Goal: Task Accomplishment & Management: Use online tool/utility

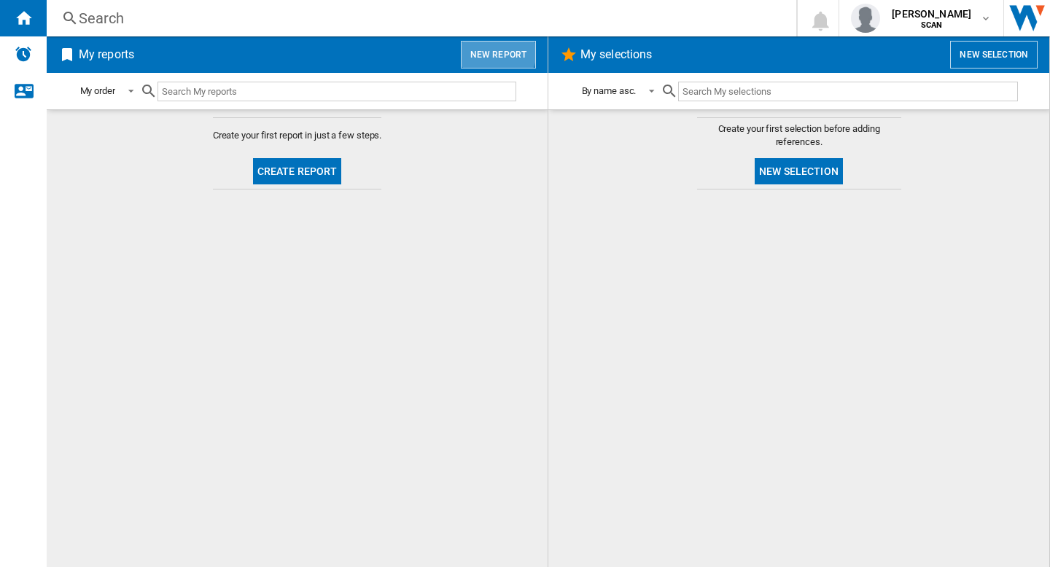
click at [493, 50] on button "New report" at bounding box center [498, 55] width 75 height 28
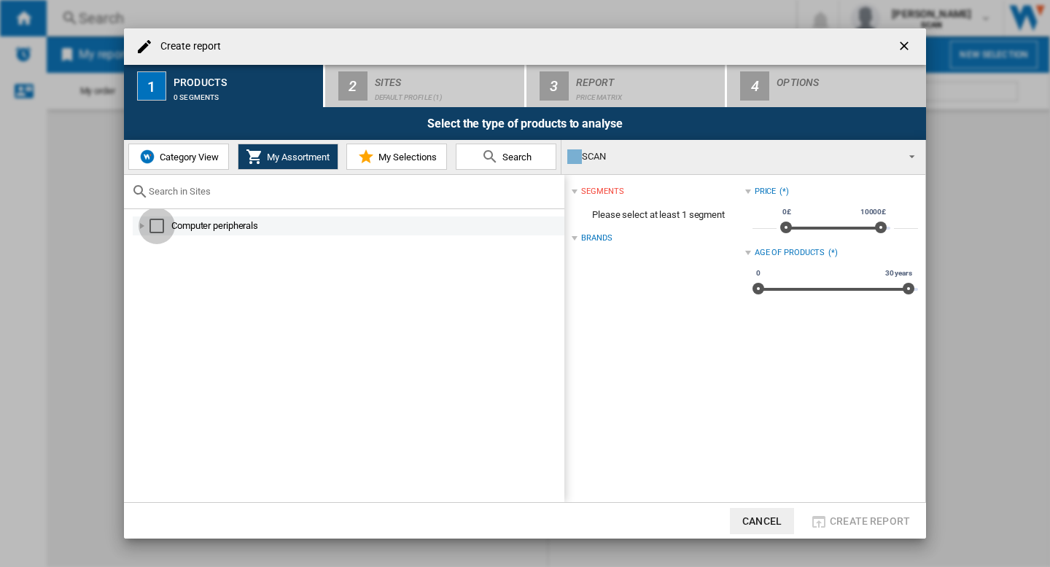
click at [157, 230] on div "Select" at bounding box center [156, 226] width 15 height 15
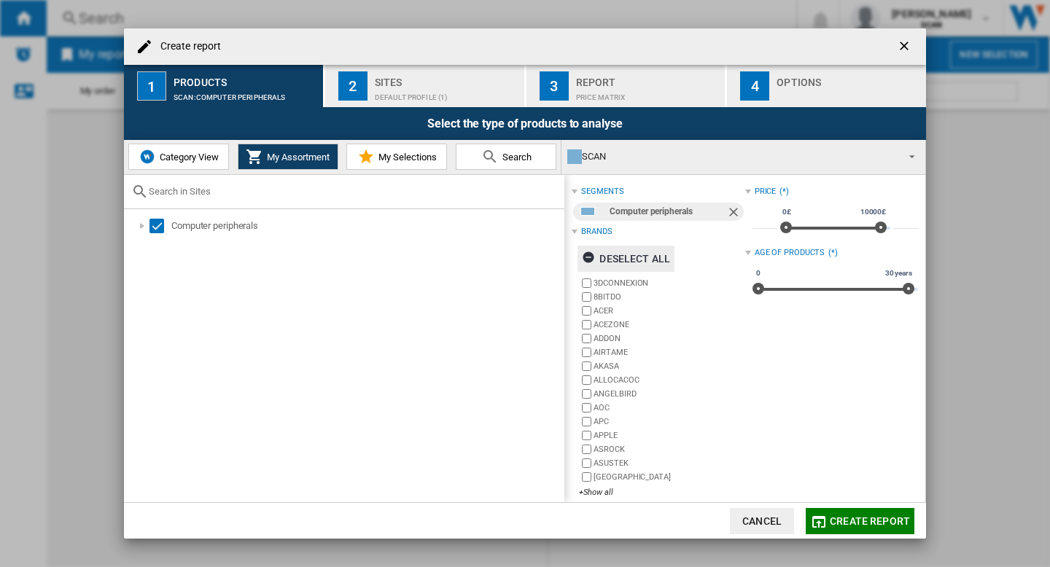
click at [634, 261] on div "Deselect all" at bounding box center [626, 259] width 88 height 26
click at [196, 154] on span "Category View" at bounding box center [187, 157] width 63 height 11
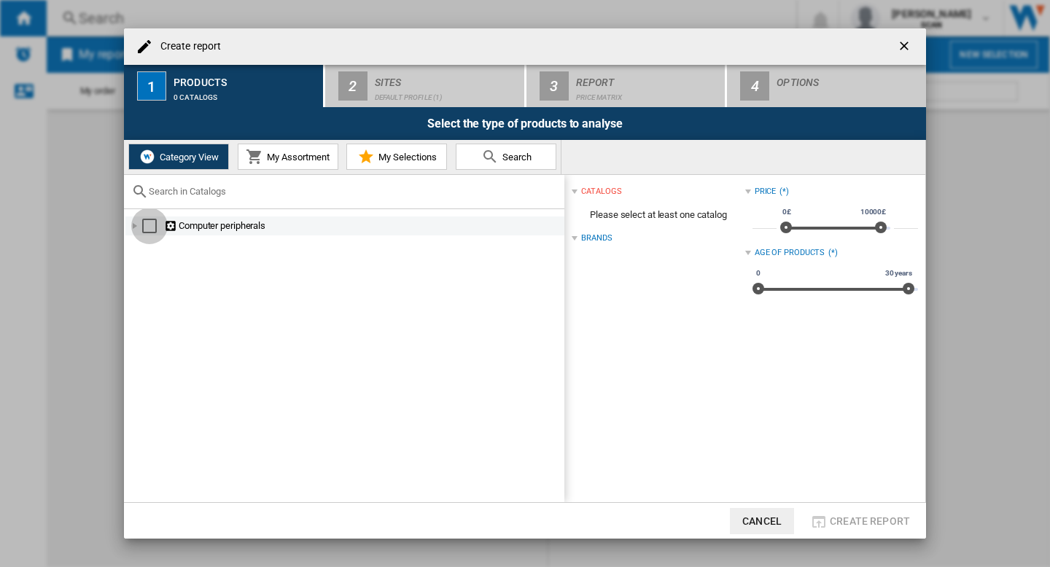
click at [151, 223] on div "Select" at bounding box center [149, 226] width 15 height 15
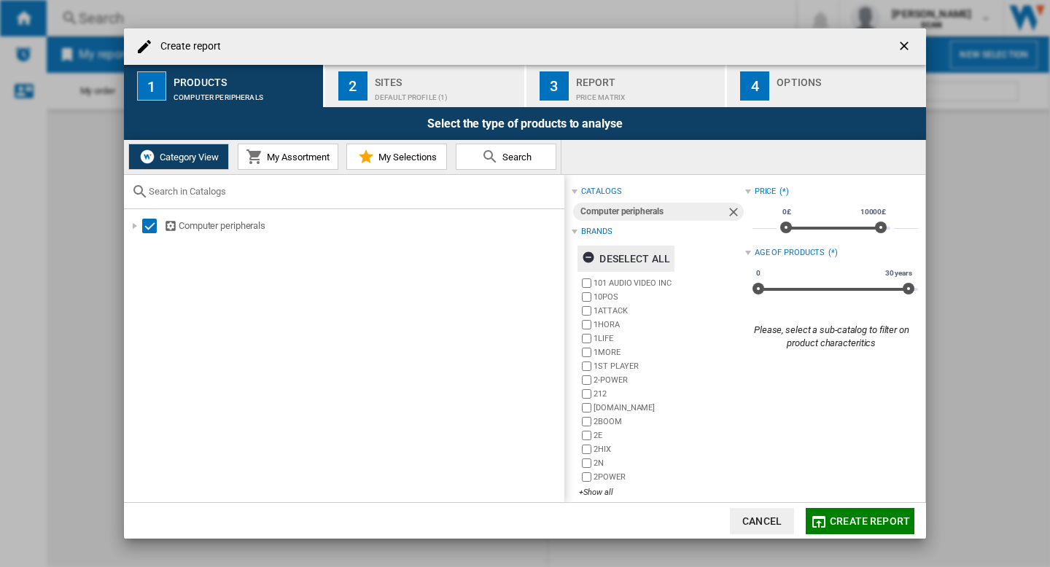
click at [644, 259] on div "Deselect all" at bounding box center [626, 259] width 88 height 26
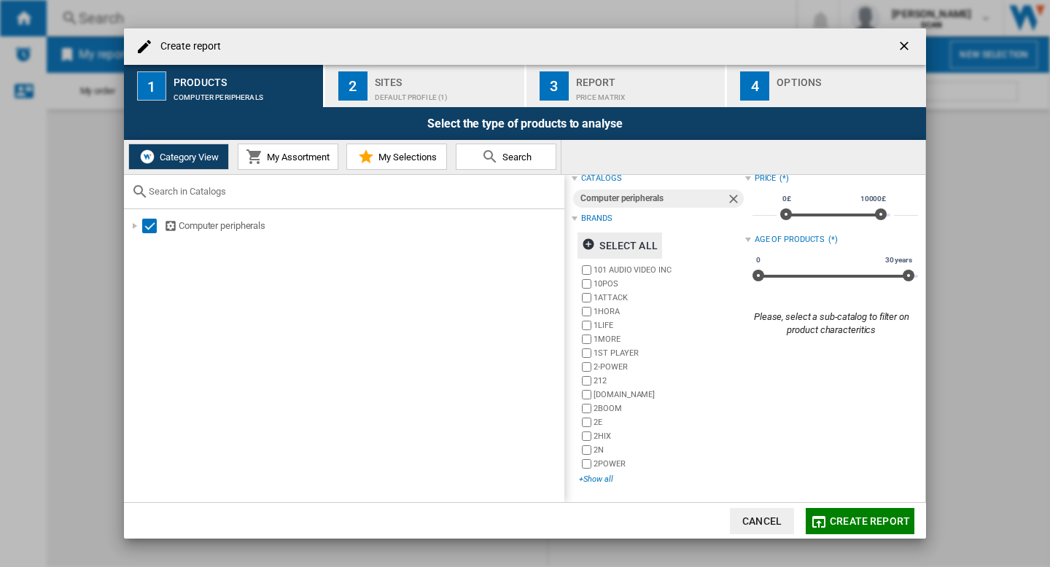
click at [609, 480] on div "+Show all" at bounding box center [661, 479] width 165 height 11
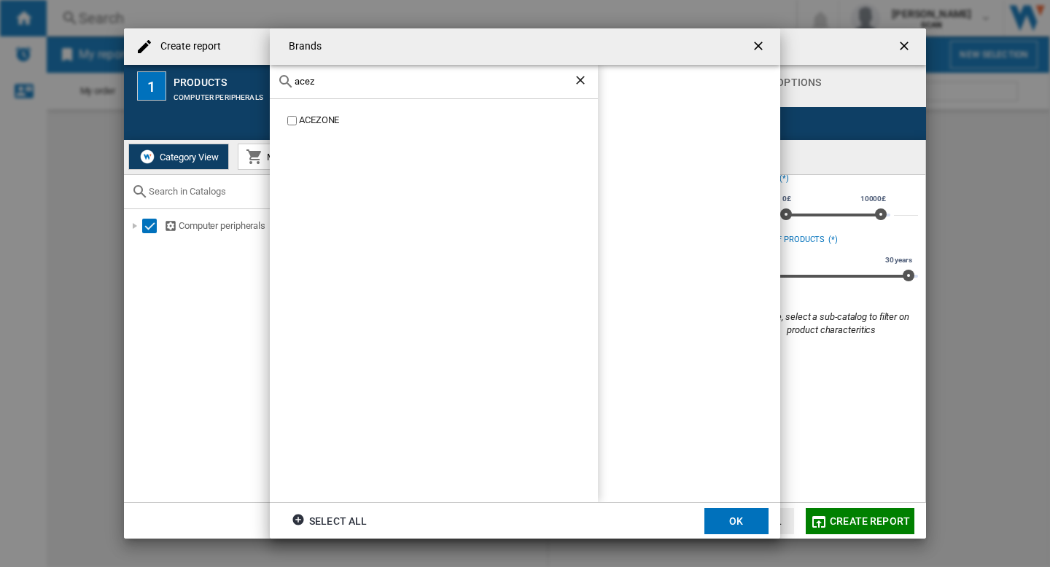
type input "acez"
click at [718, 517] on button "OK" at bounding box center [736, 521] width 64 height 26
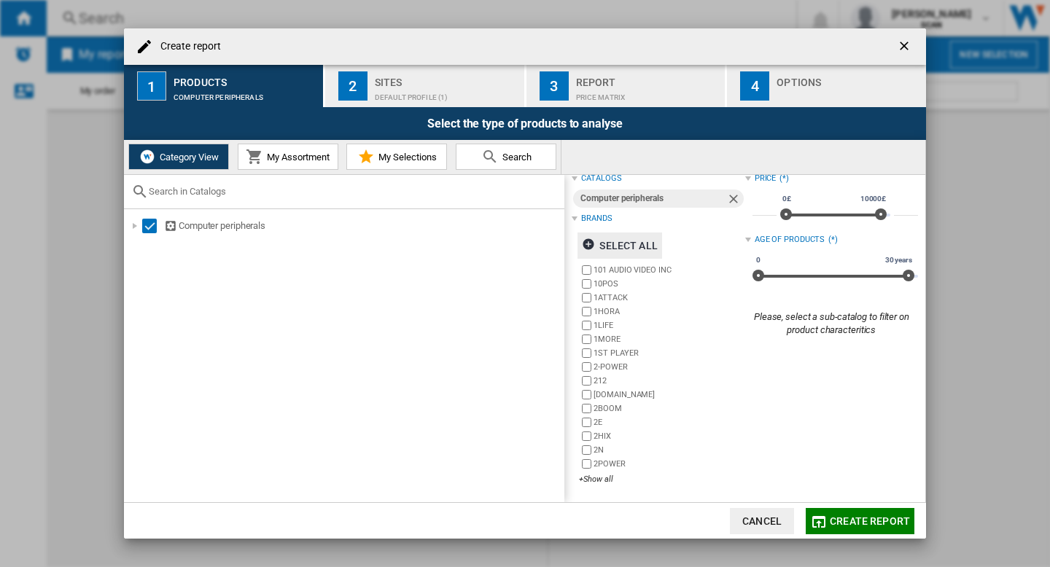
click at [395, 85] on div "Sites" at bounding box center [447, 78] width 144 height 15
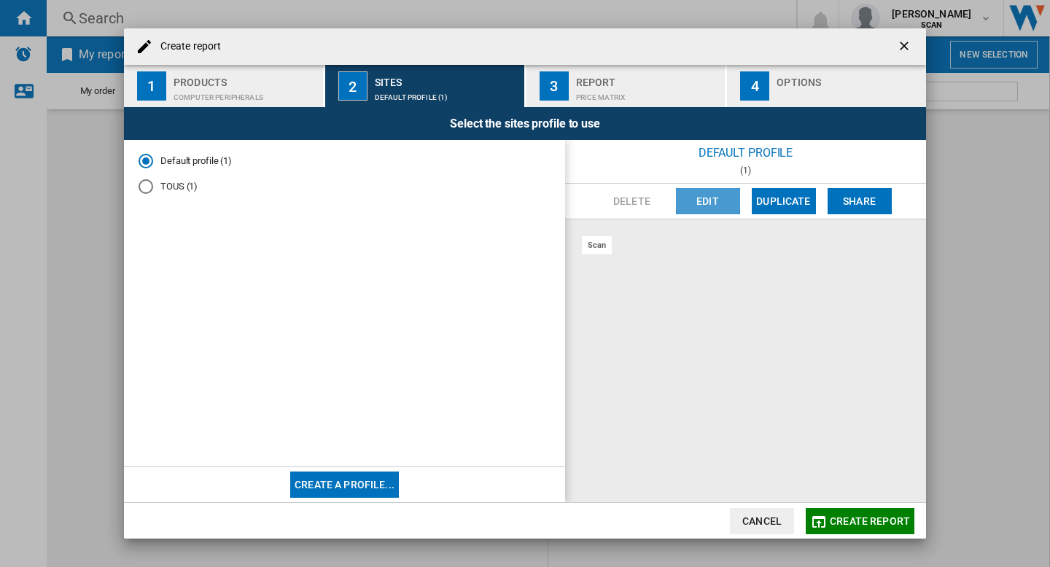
click at [721, 200] on button "Edit" at bounding box center [708, 201] width 64 height 26
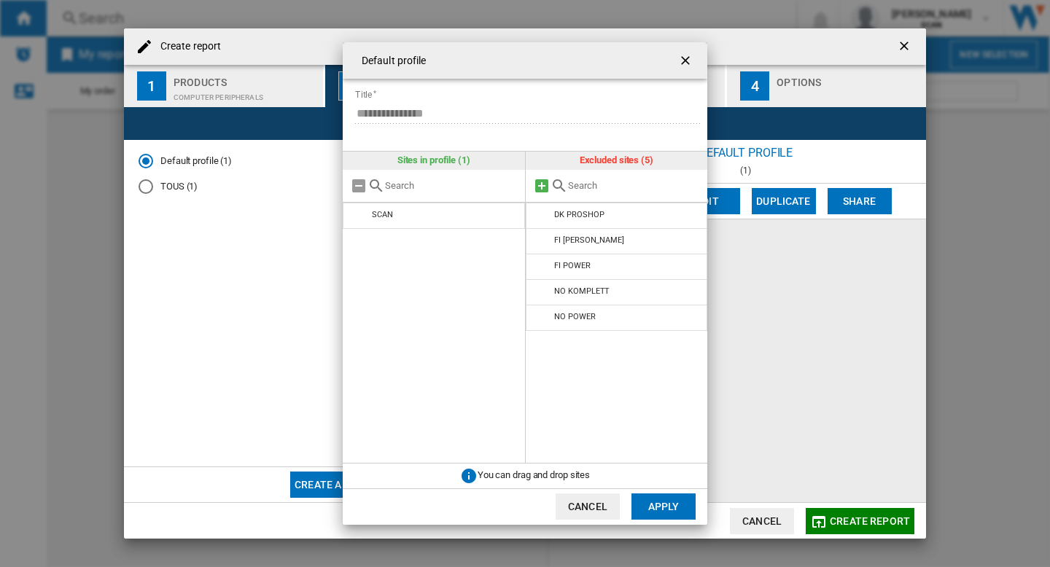
click at [545, 184] on md-icon at bounding box center [541, 185] width 17 height 17
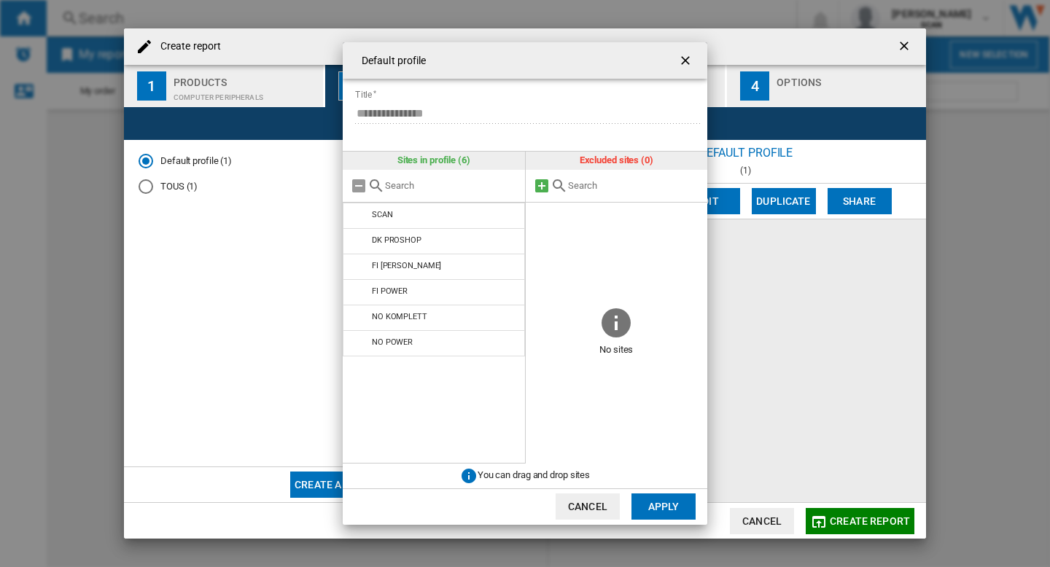
click at [545, 184] on md-icon at bounding box center [541, 185] width 17 height 17
click at [662, 507] on button "Apply" at bounding box center [663, 506] width 64 height 26
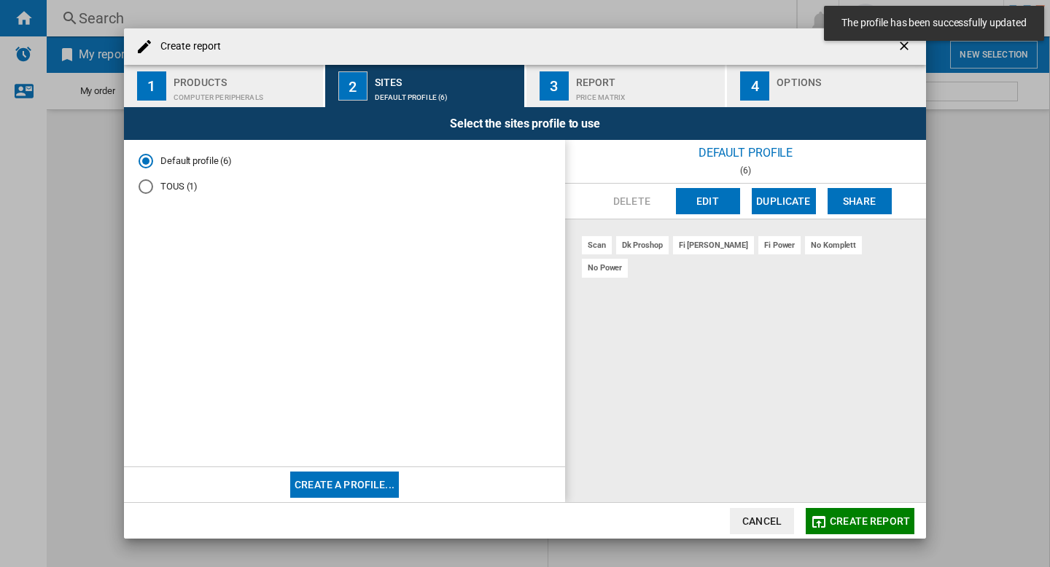
click at [867, 523] on span "Create report" at bounding box center [869, 521] width 80 height 12
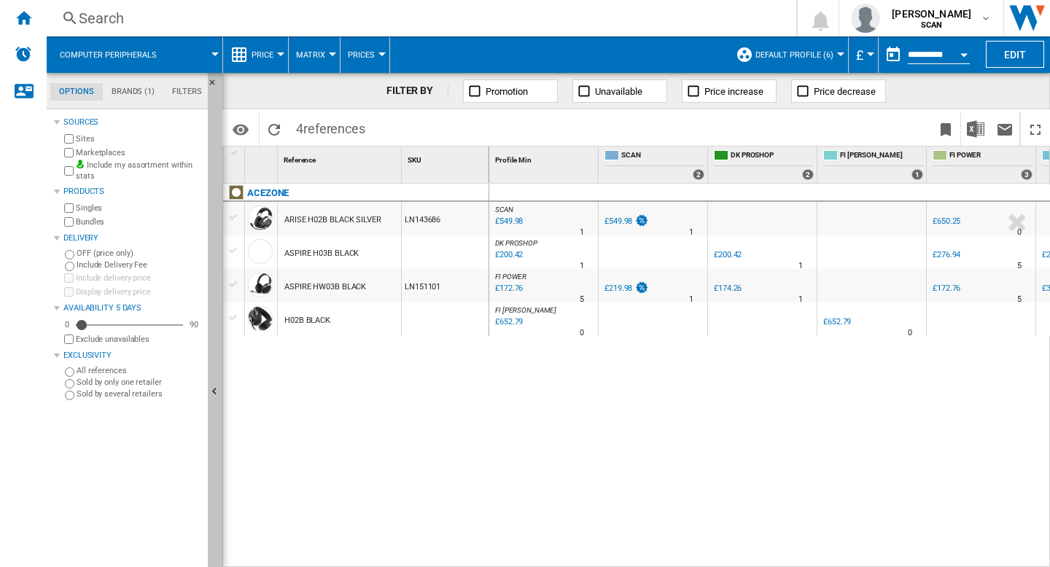
click at [219, 385] on ng-md-icon "Hide" at bounding box center [216, 393] width 17 height 17
